Goal: Transaction & Acquisition: Purchase product/service

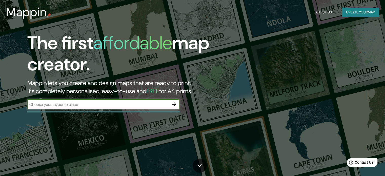
click at [119, 103] on input "text" at bounding box center [98, 105] width 142 height 6
type input "lima"
click at [177, 104] on icon "button" at bounding box center [174, 104] width 6 height 6
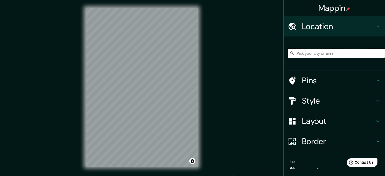
click at [306, 52] on input "Pick your city or area" at bounding box center [336, 53] width 97 height 9
click at [325, 54] on input "lima" at bounding box center [336, 53] width 97 height 9
type input "l"
click at [316, 99] on h4 "Style" at bounding box center [338, 101] width 73 height 10
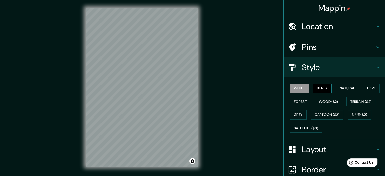
click at [320, 87] on button "Black" at bounding box center [322, 88] width 19 height 9
click at [211, 109] on div "Mappin Location lima Pins Style White Black Natural Love Forest Wood ($2) Terra…" at bounding box center [192, 91] width 385 height 183
click at [332, 29] on h4 "Location" at bounding box center [338, 26] width 73 height 10
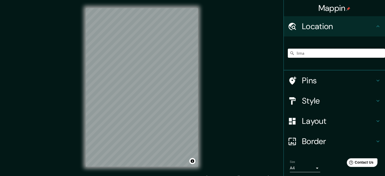
click at [321, 51] on input "lima" at bounding box center [336, 53] width 97 height 9
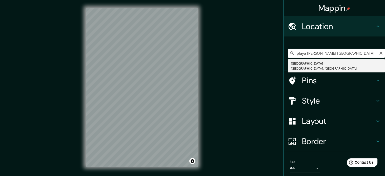
type input "[GEOGRAPHIC_DATA], [GEOGRAPHIC_DATA], [GEOGRAPHIC_DATA]"
